Goal: Obtain resource: Obtain resource

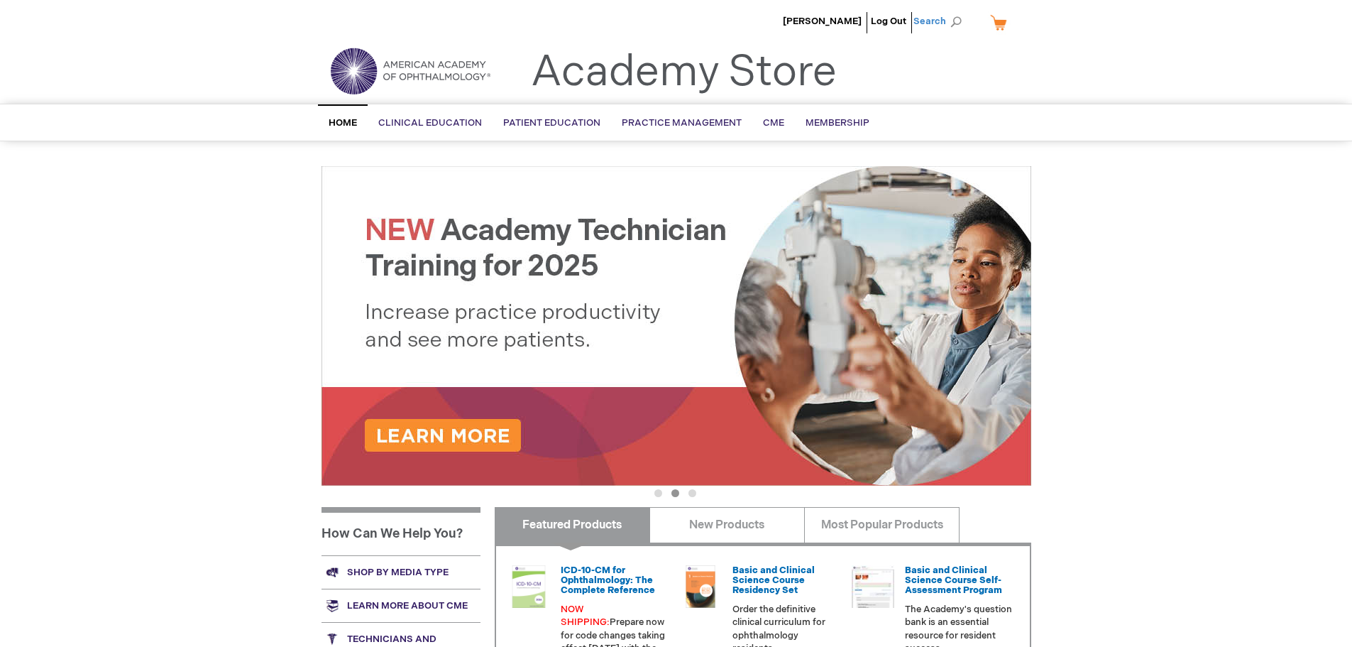
click at [936, 15] on span "Search" at bounding box center [941, 21] width 54 height 28
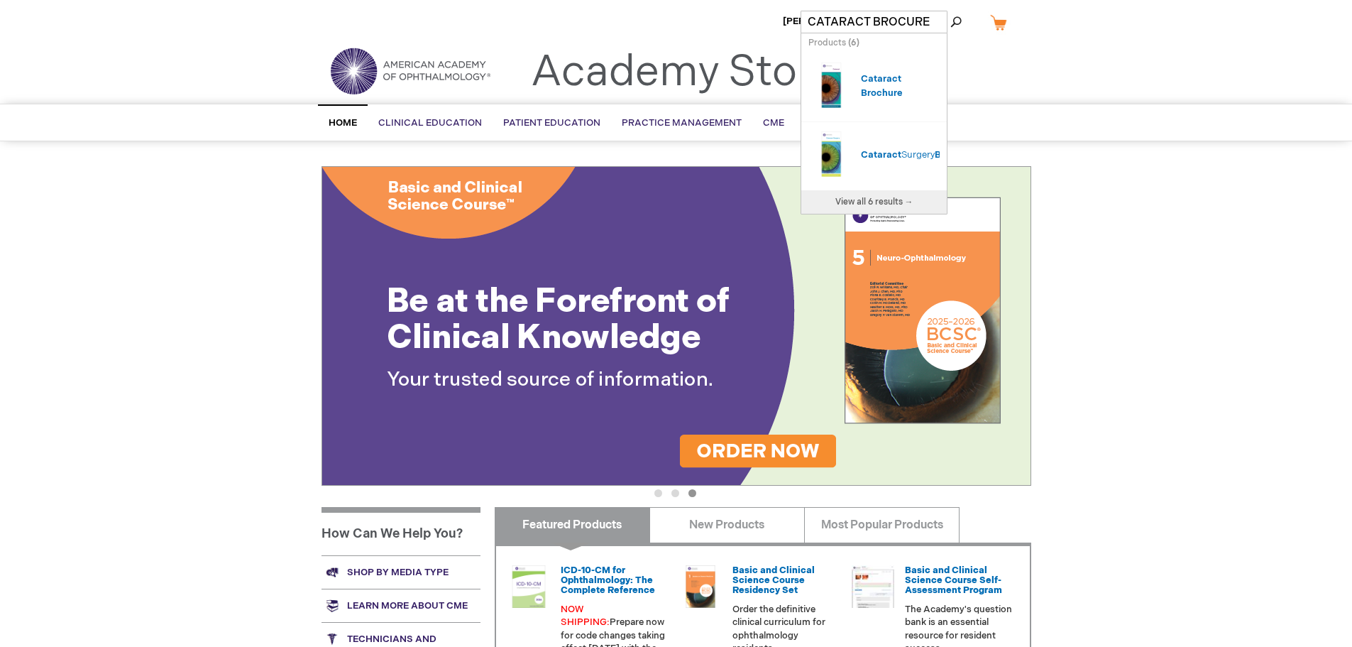
type input "CATARACT BROCURE"
click at [870, 194] on link "View all 6 results →" at bounding box center [875, 201] width 146 height 23
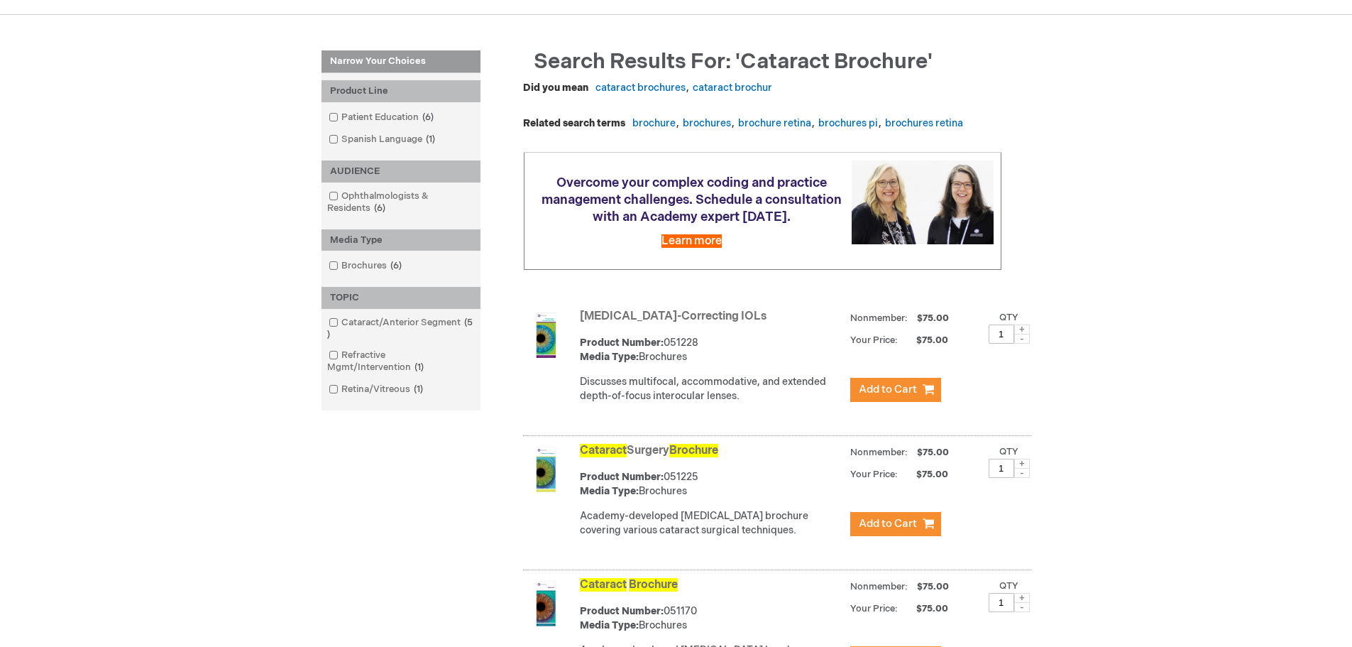
scroll to position [142, 0]
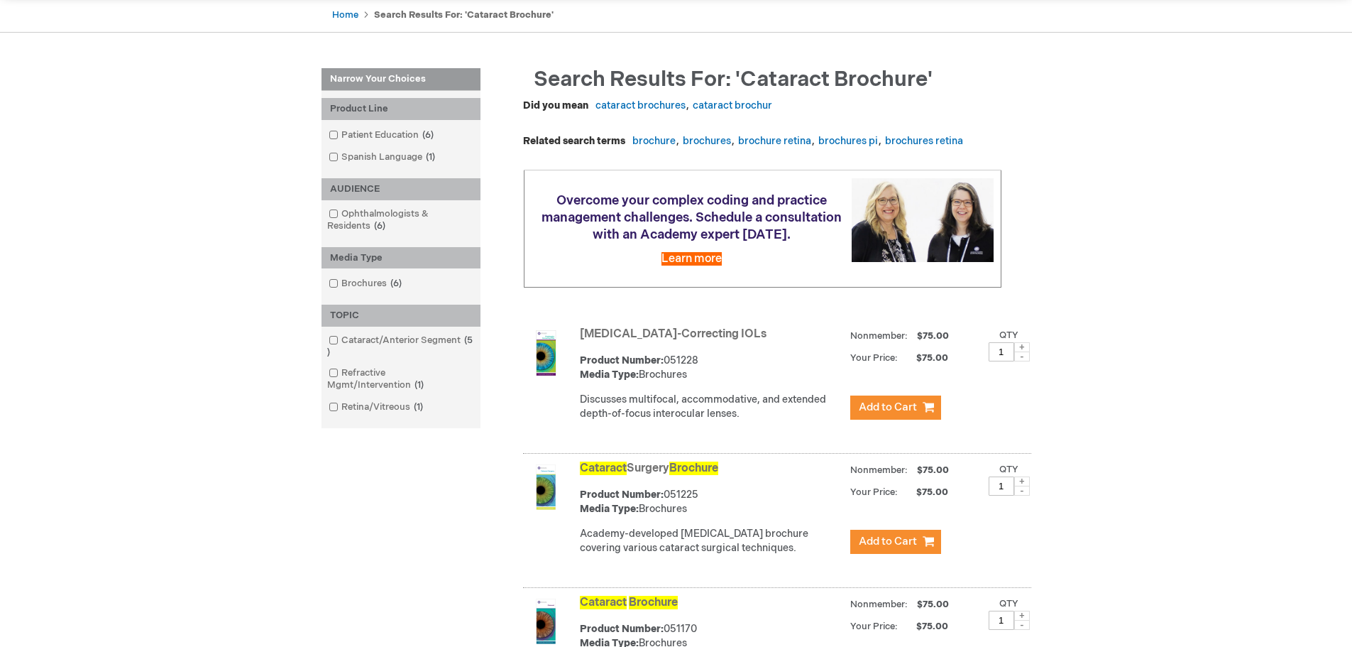
click at [547, 506] on img at bounding box center [545, 486] width 45 height 45
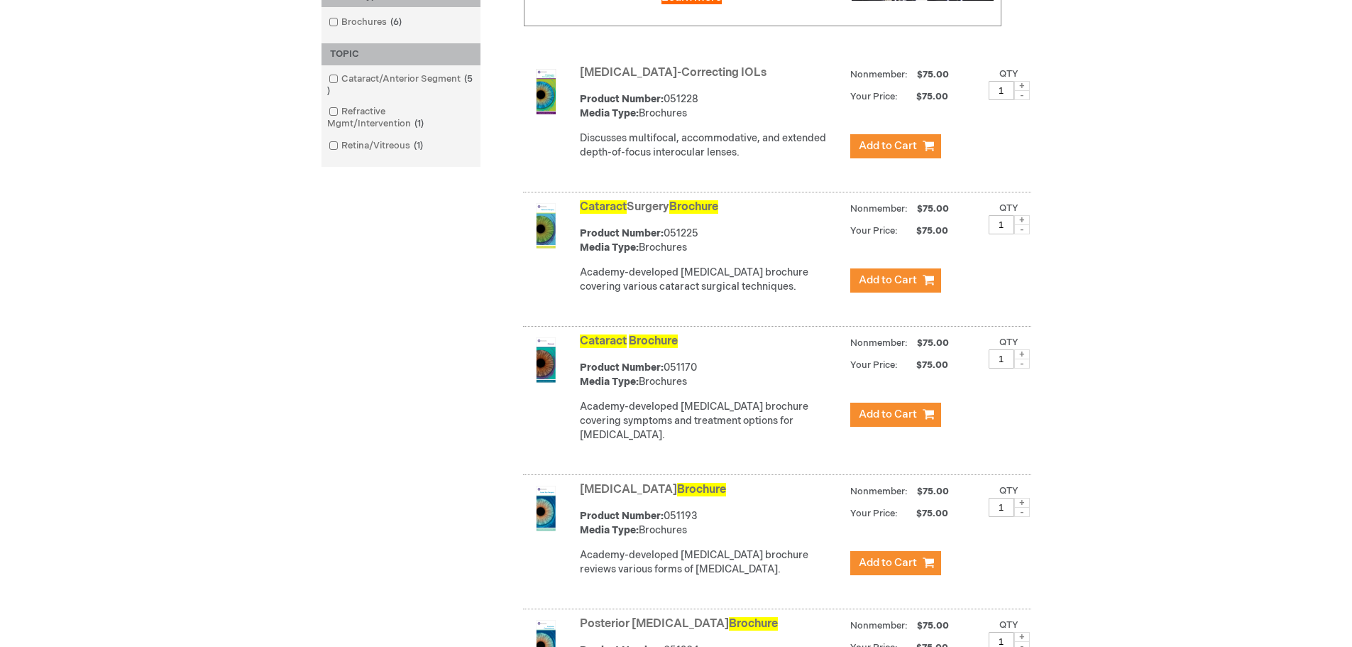
scroll to position [426, 0]
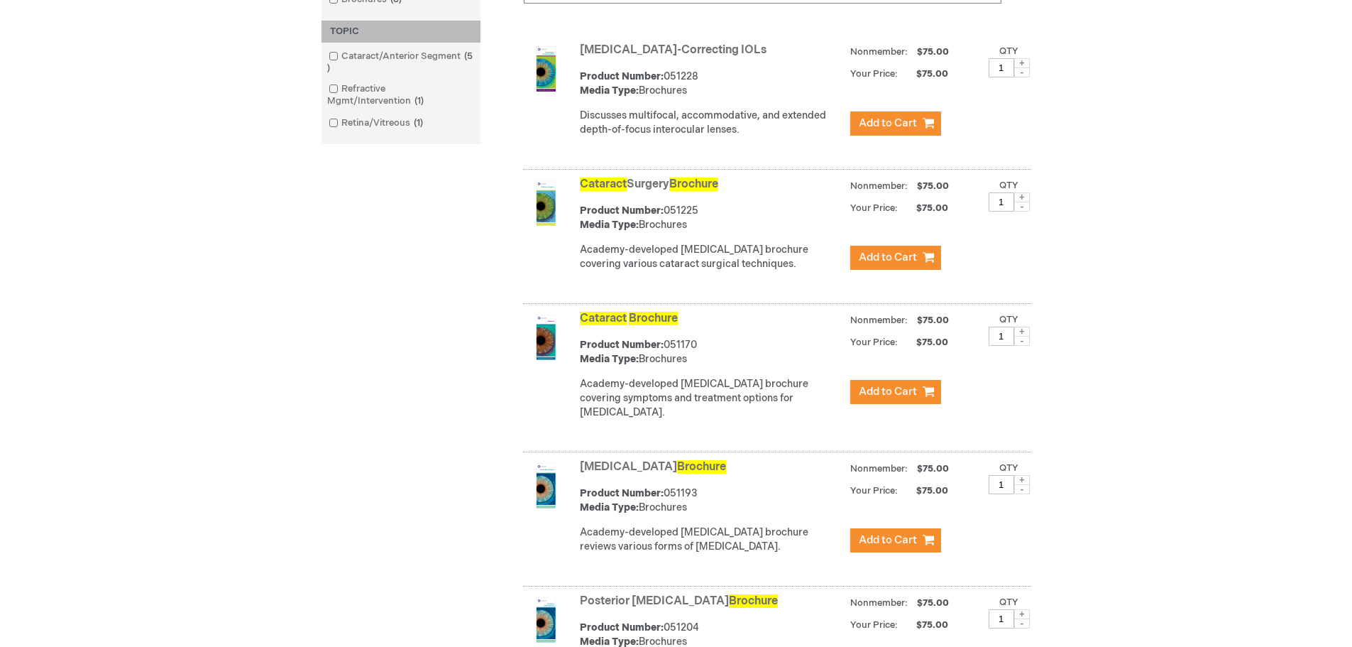
click at [598, 325] on span "Cataract" at bounding box center [603, 318] width 47 height 13
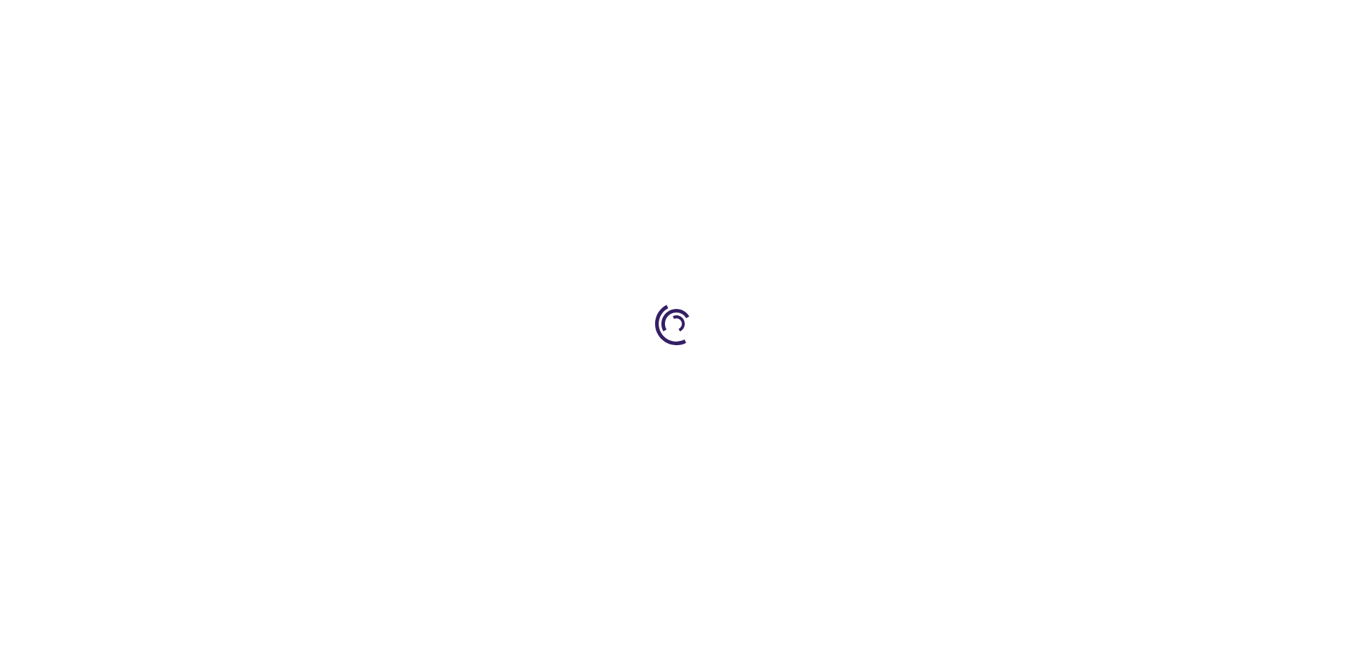
scroll to position [426, 0]
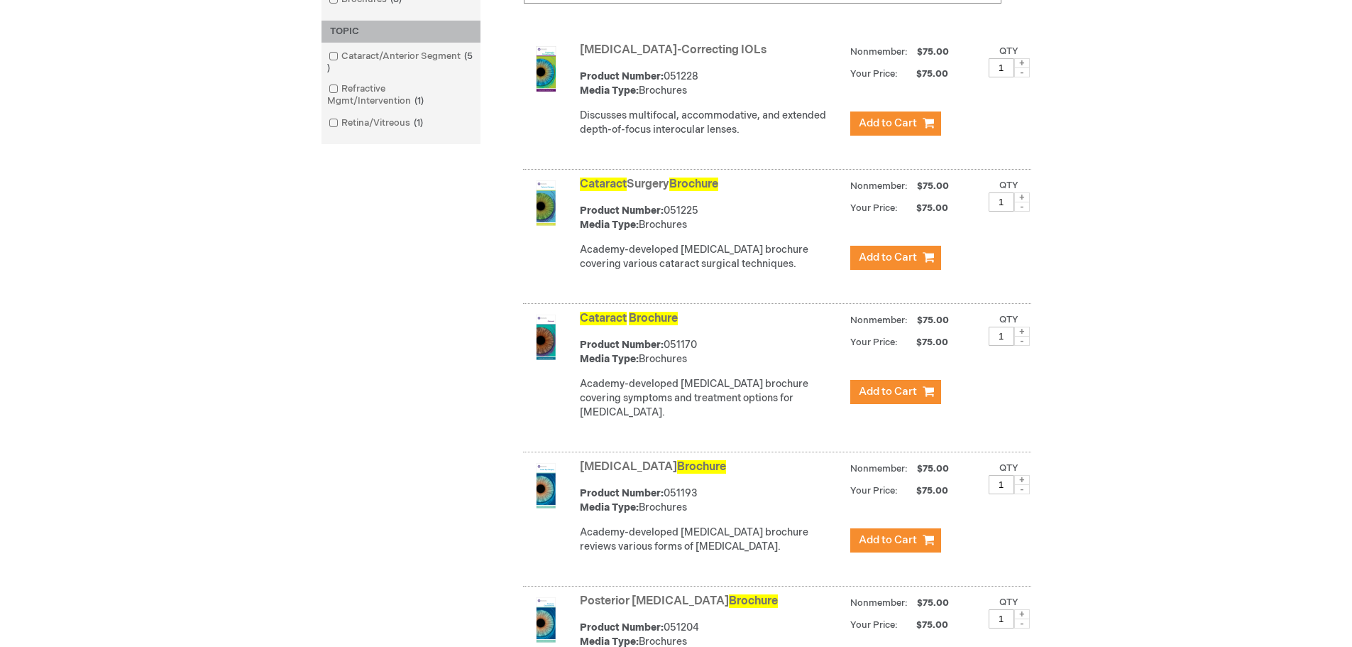
click at [617, 191] on span "Cataract" at bounding box center [603, 183] width 47 height 13
